Goal: Navigation & Orientation: Find specific page/section

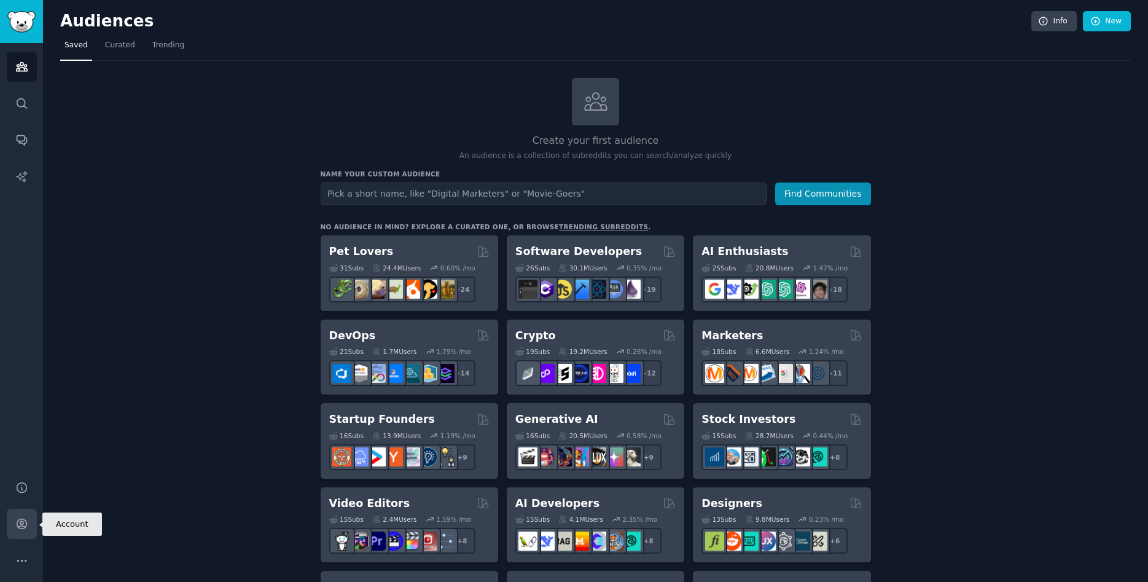
click at [23, 519] on icon "Sidebar" at bounding box center [22, 524] width 10 height 10
click at [154, 50] on span "Trending" at bounding box center [168, 45] width 32 height 11
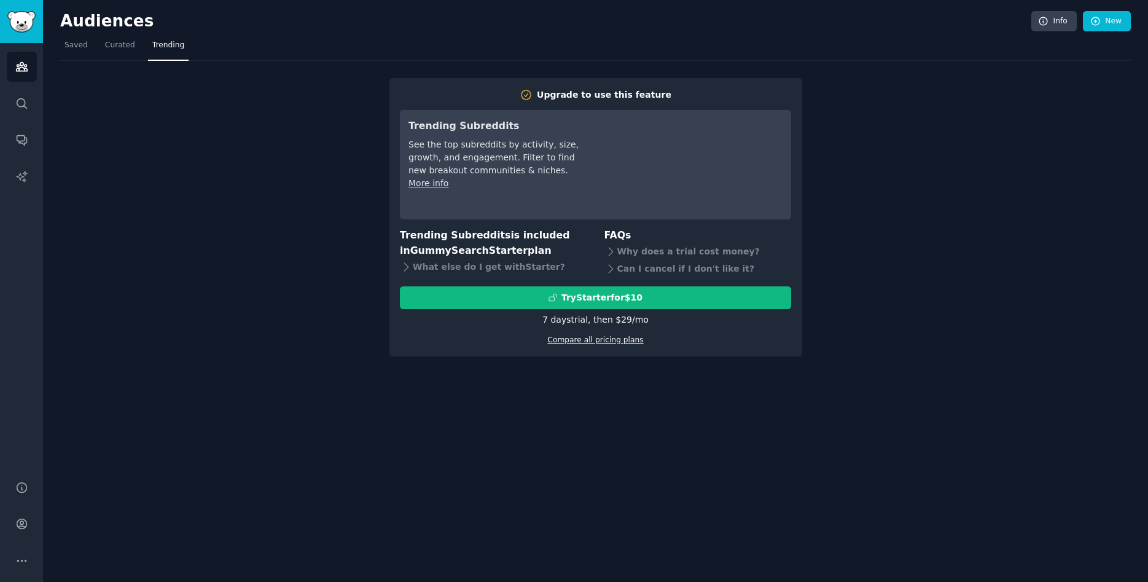
click at [596, 338] on link "Compare all pricing plans" at bounding box center [595, 339] width 96 height 9
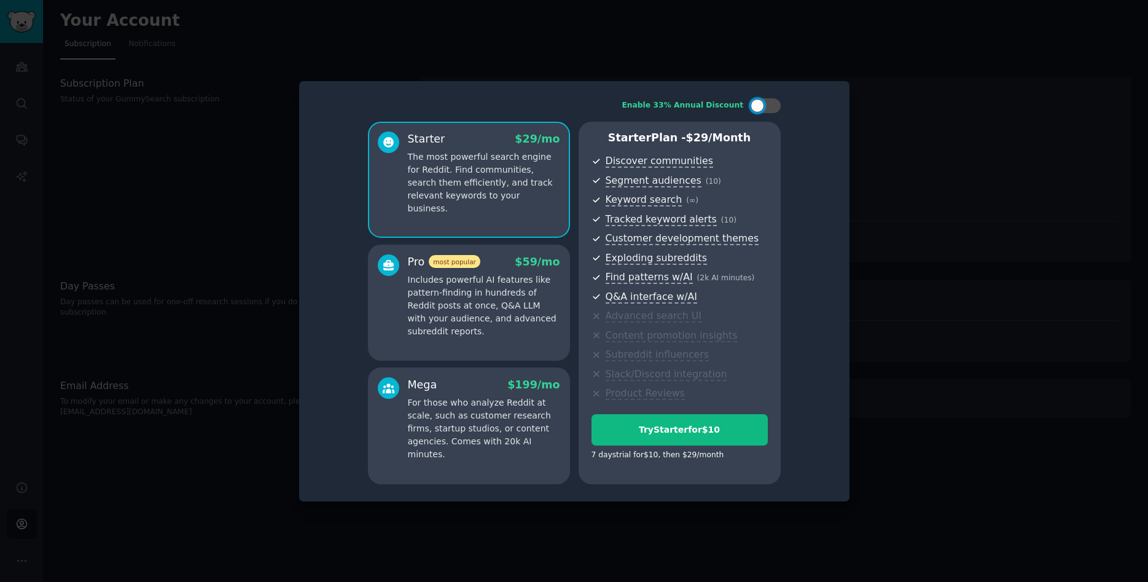
click at [391, 45] on div at bounding box center [574, 291] width 1148 height 582
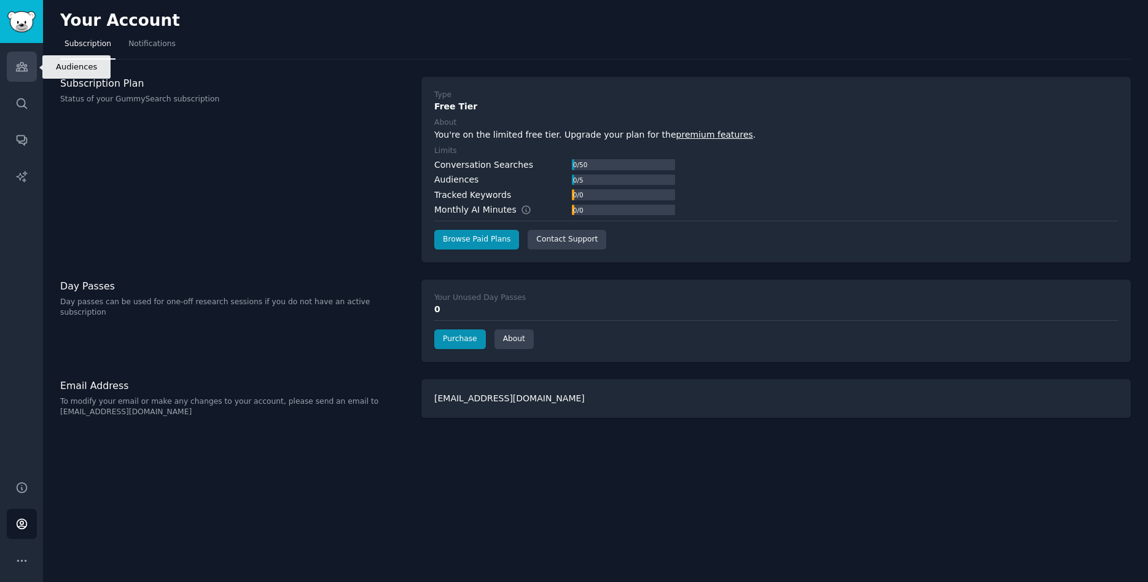
click at [23, 69] on icon "Sidebar" at bounding box center [21, 66] width 13 height 13
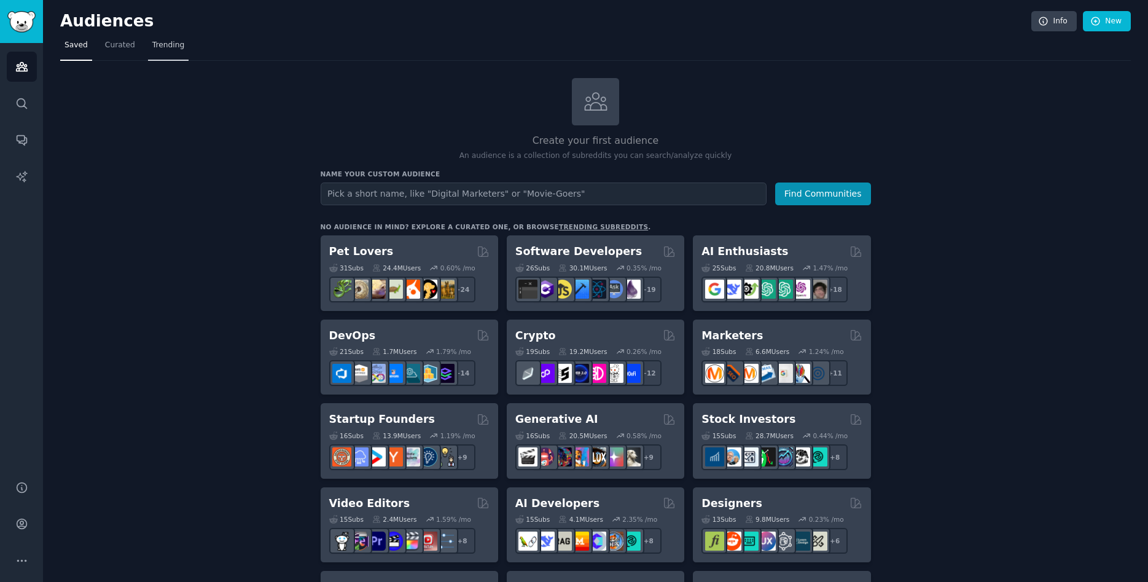
click at [167, 49] on span "Trending" at bounding box center [168, 45] width 32 height 11
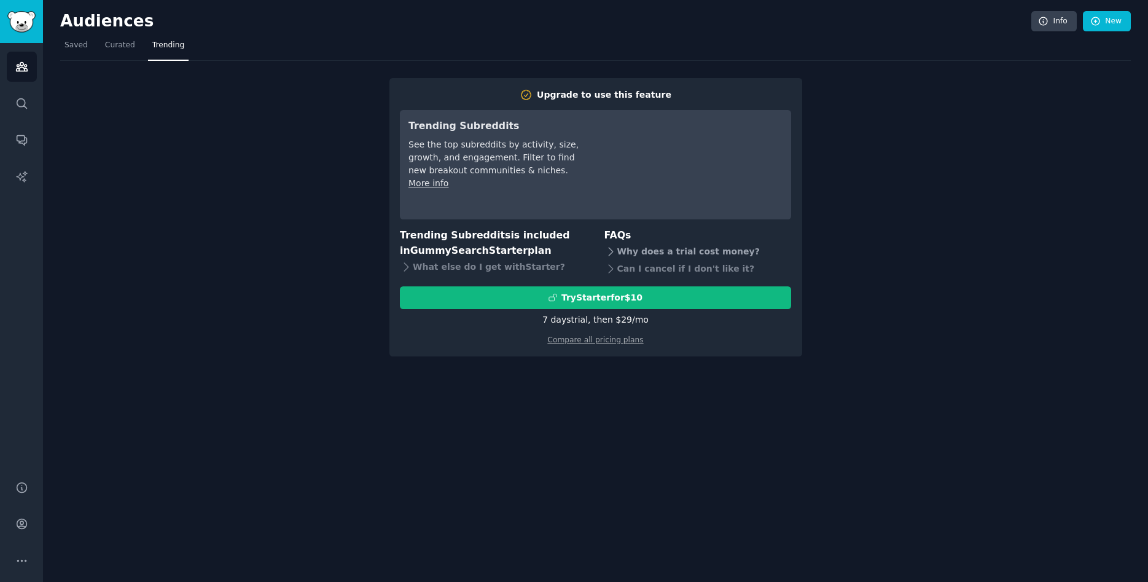
click at [612, 253] on icon at bounding box center [610, 251] width 13 height 13
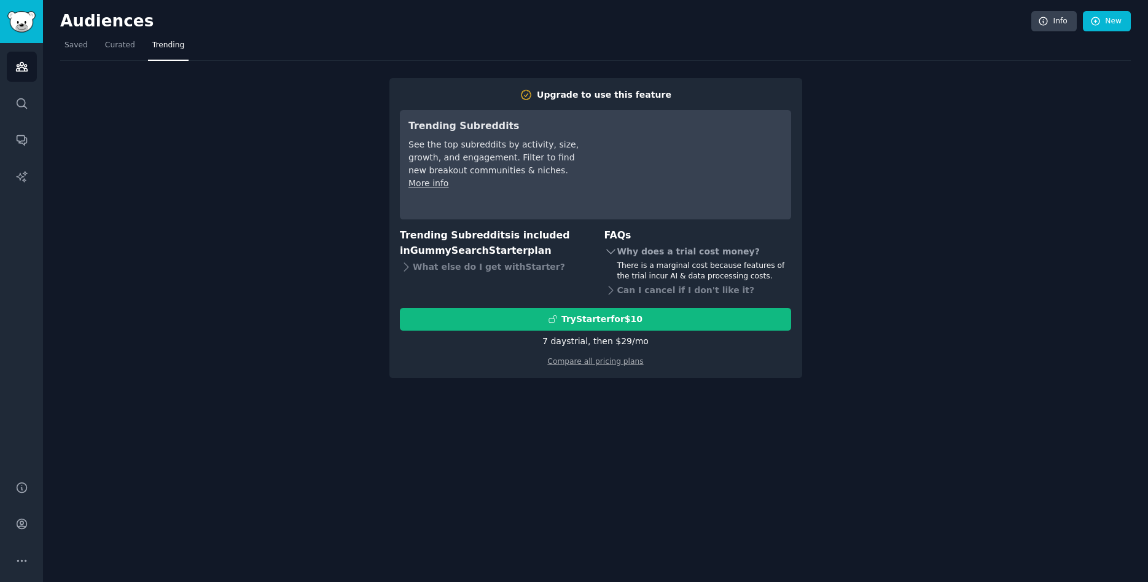
click at [612, 253] on icon at bounding box center [610, 251] width 13 height 13
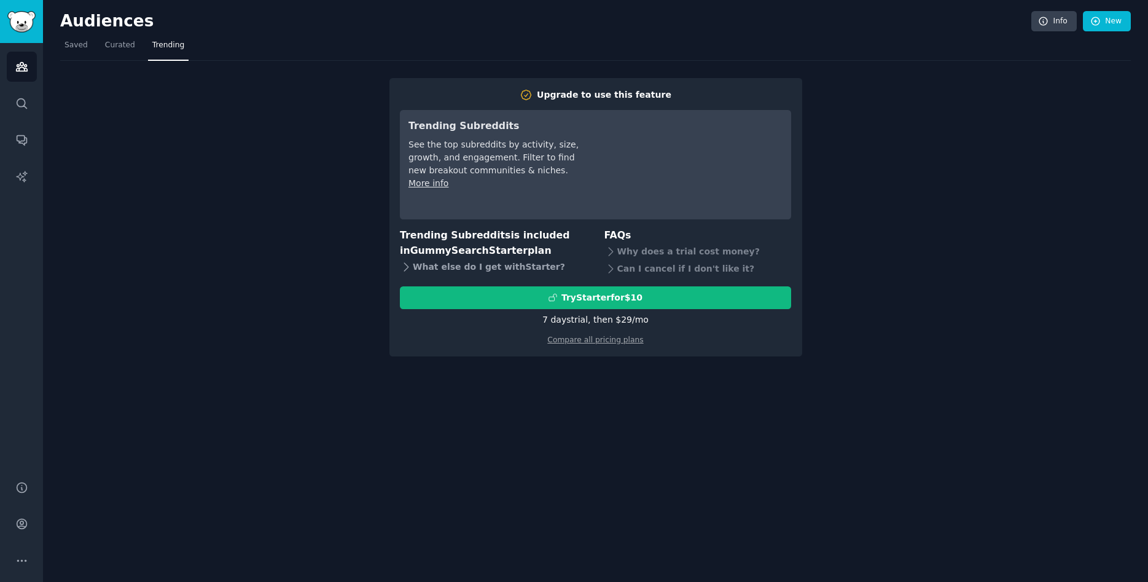
click at [405, 267] on icon at bounding box center [406, 266] width 13 height 13
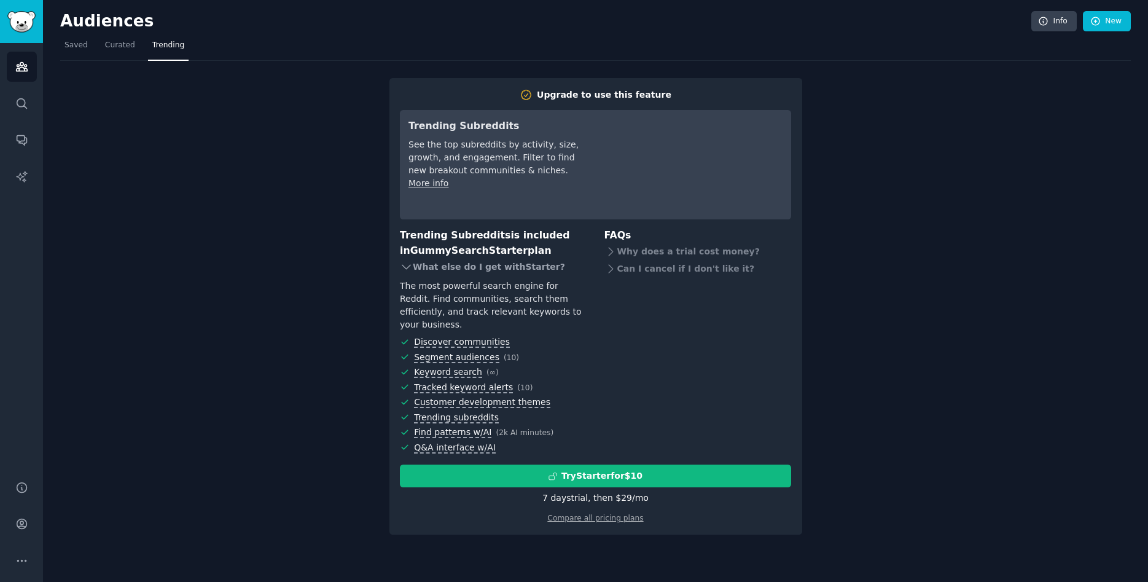
click at [405, 267] on icon at bounding box center [406, 266] width 13 height 13
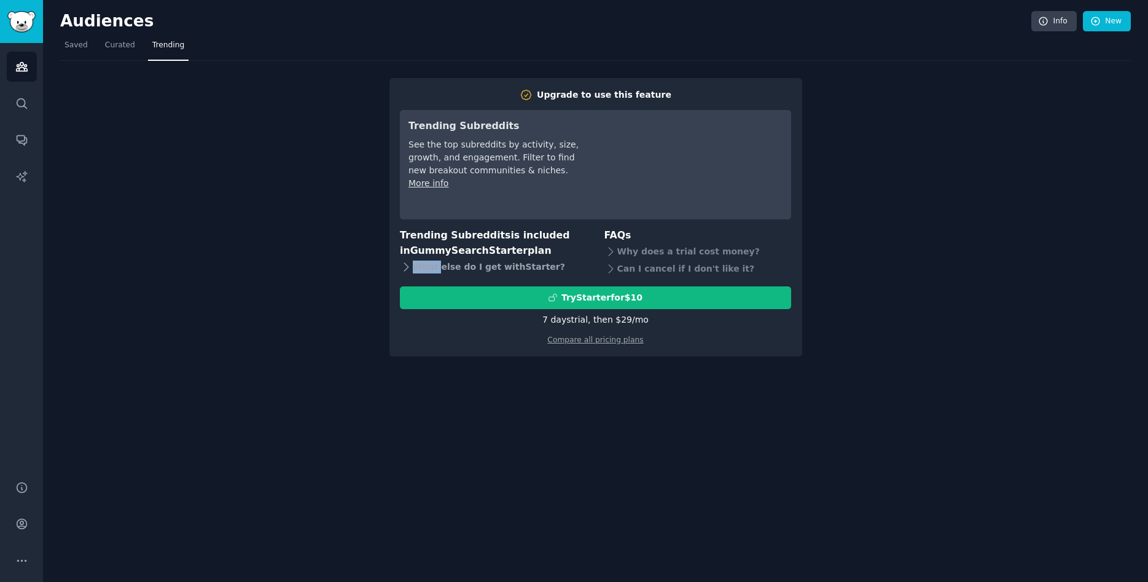
click at [405, 267] on icon at bounding box center [406, 266] width 13 height 13
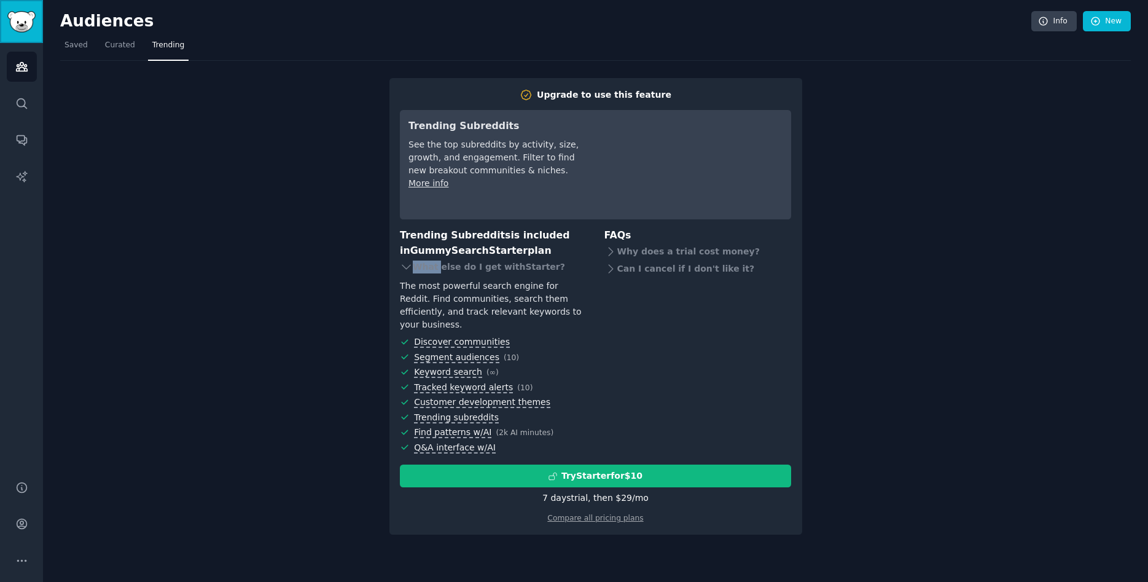
click at [22, 24] on img "Sidebar" at bounding box center [21, 21] width 28 height 21
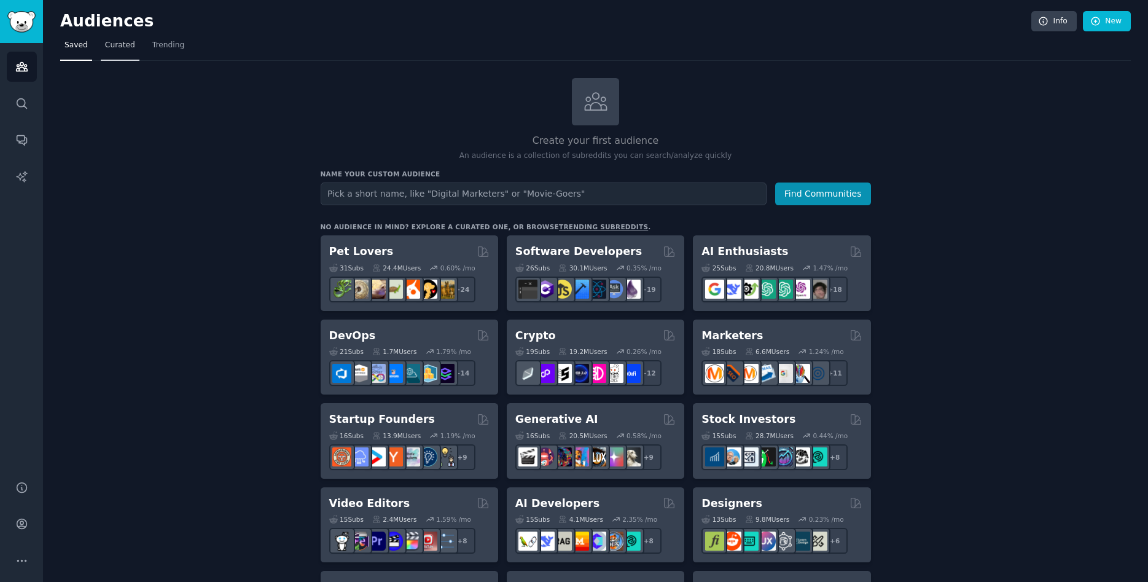
click at [123, 40] on span "Curated" at bounding box center [120, 45] width 30 height 11
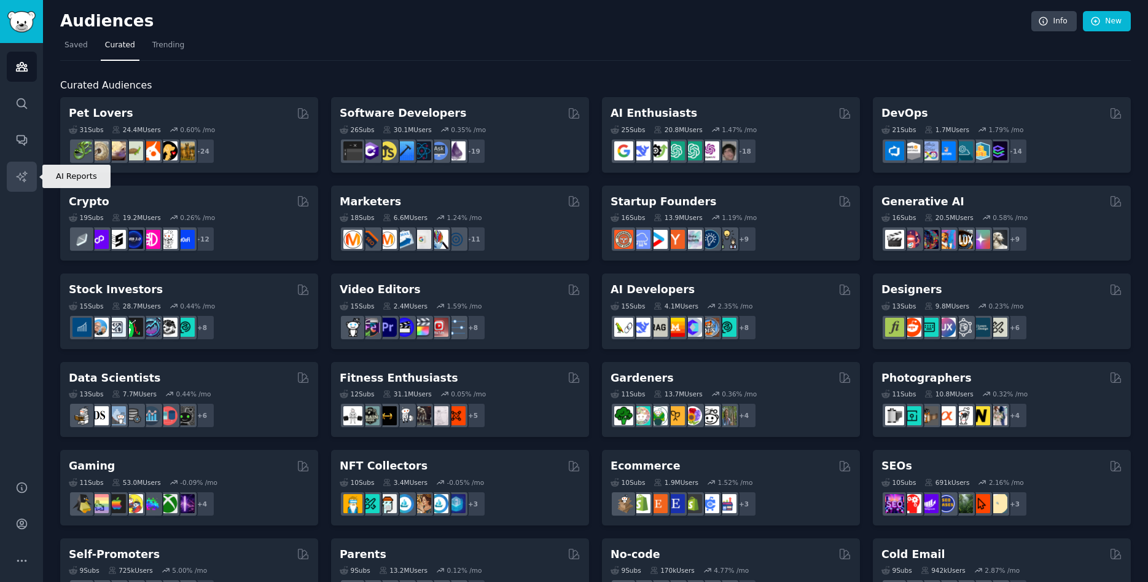
click at [28, 163] on link "AI Reports" at bounding box center [22, 177] width 30 height 30
